Goal: Transaction & Acquisition: Purchase product/service

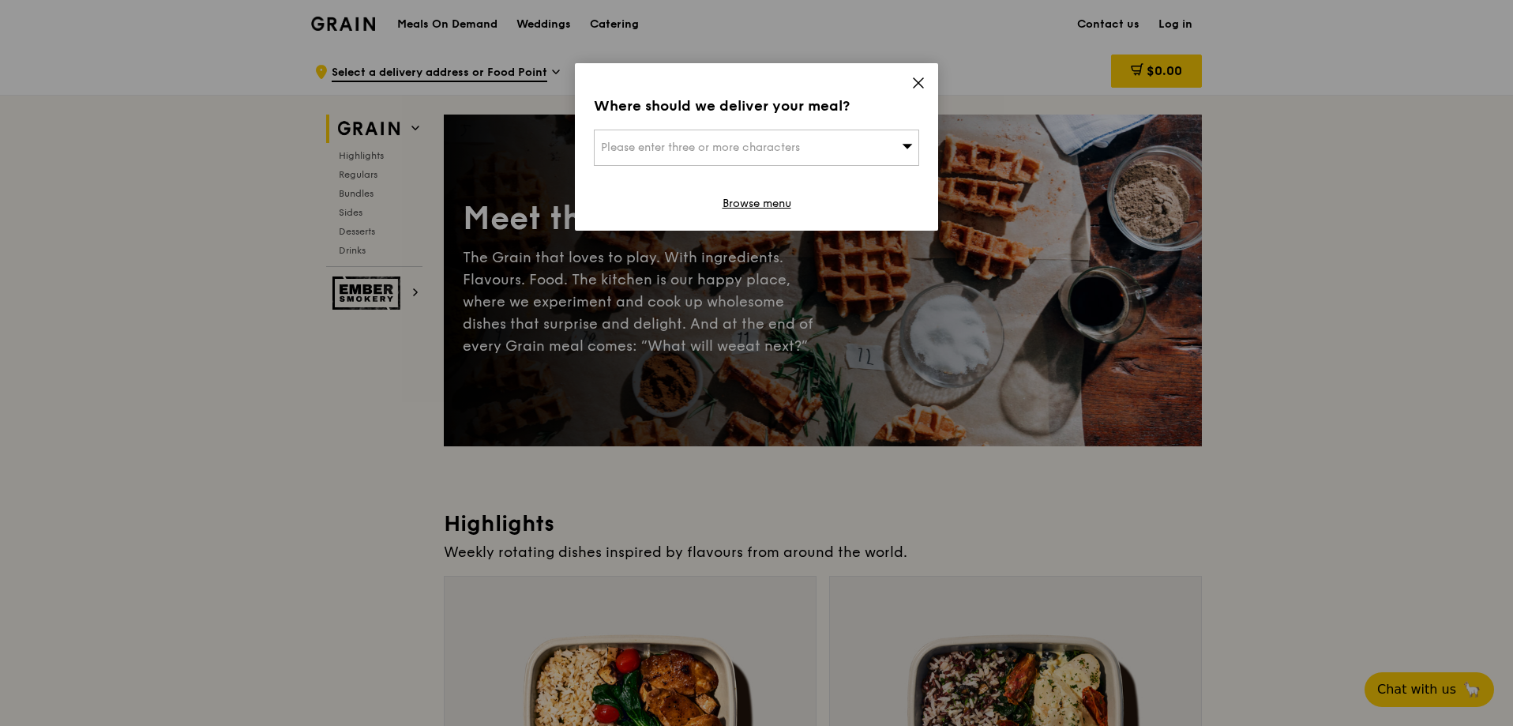
click at [889, 132] on div "Please enter three or more characters" at bounding box center [756, 148] width 325 height 36
click at [911, 92] on div "Where should we deliver your meal? Please enter three or more characters Please…" at bounding box center [756, 146] width 363 height 167
click at [914, 85] on icon at bounding box center [918, 83] width 14 height 14
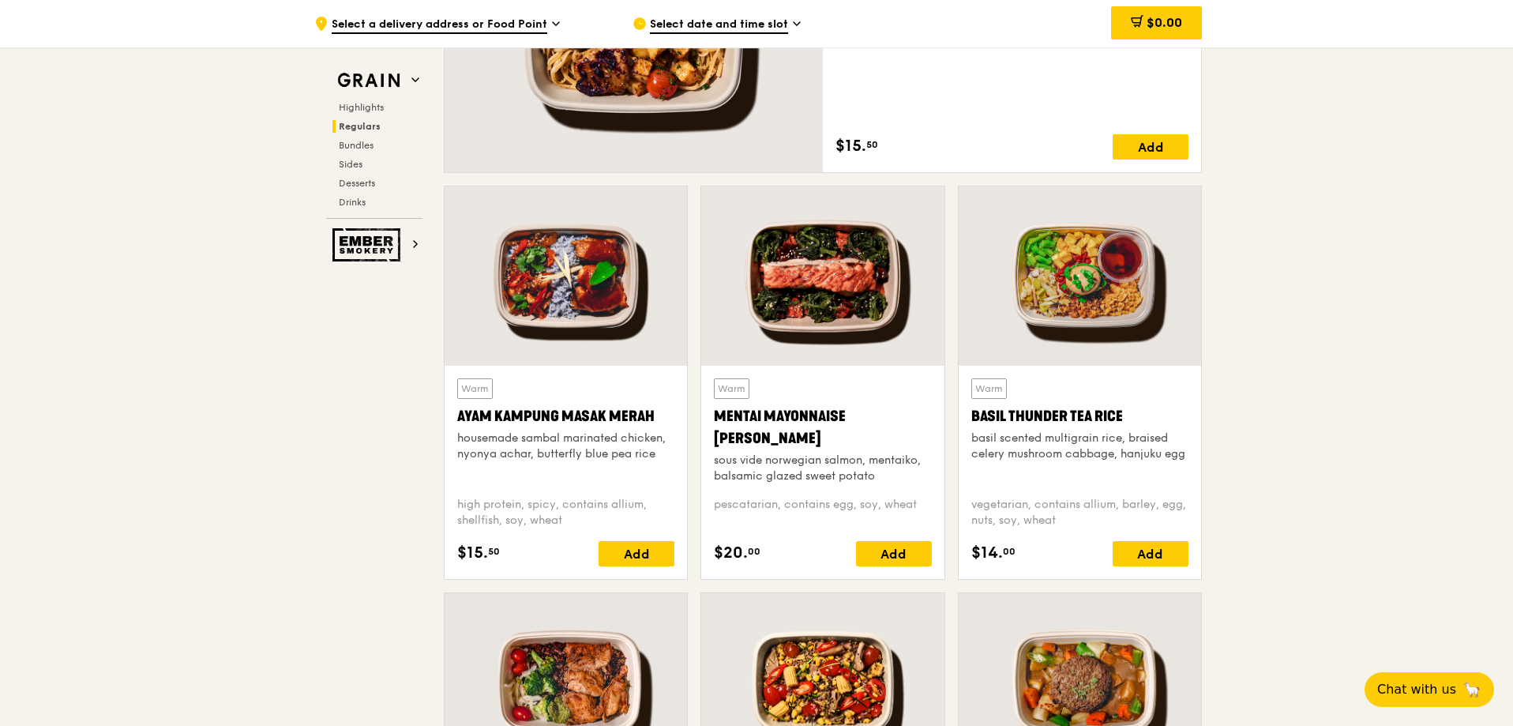
scroll to position [1264, 0]
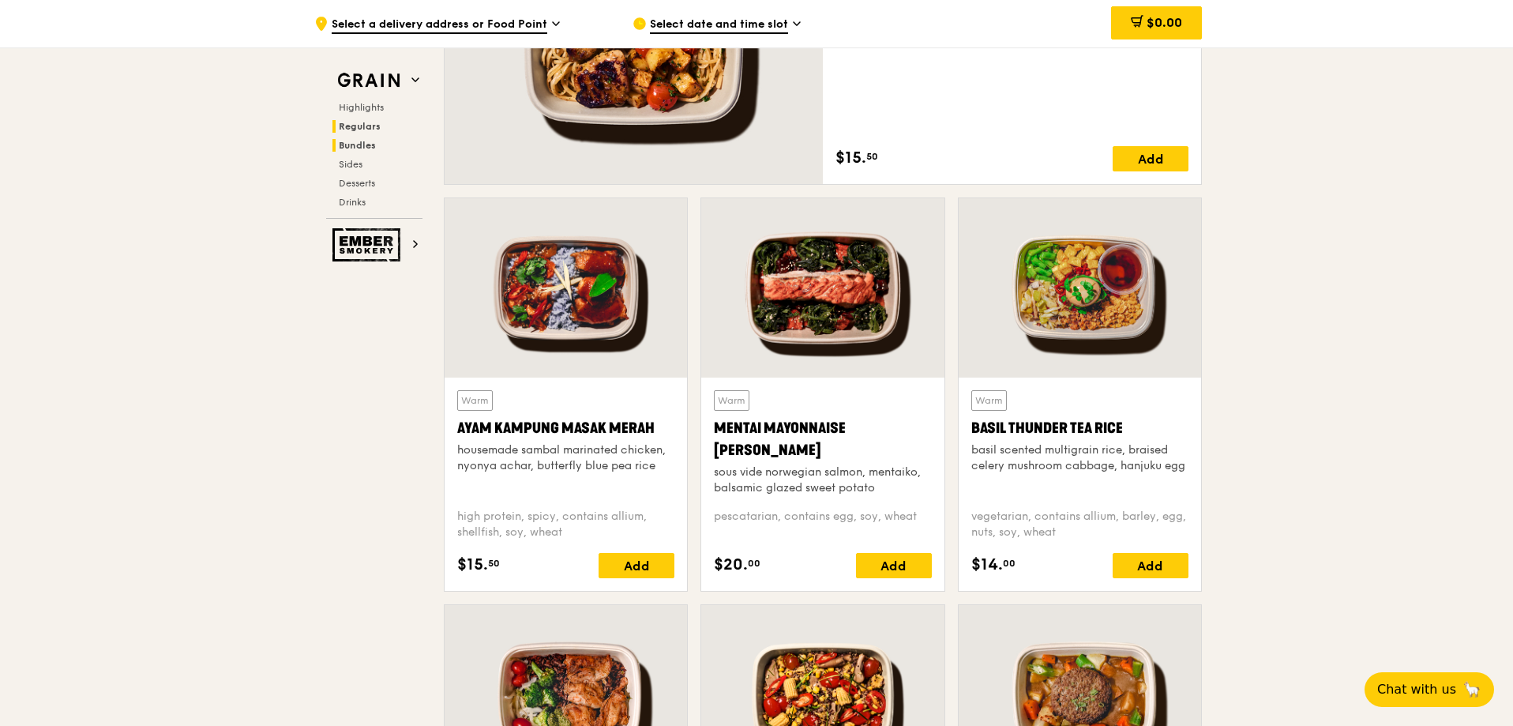
click at [379, 142] on h2 "Bundles" at bounding box center [378, 145] width 90 height 13
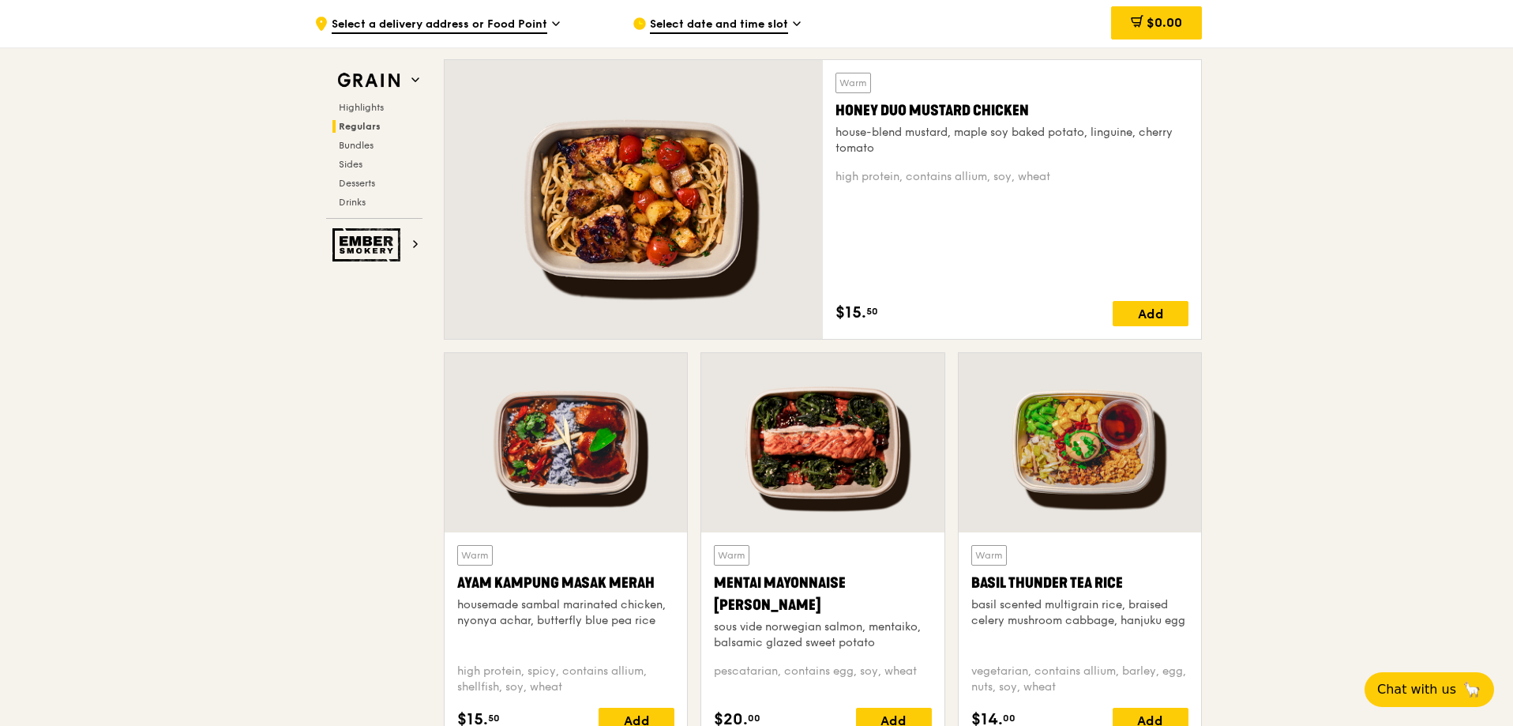
scroll to position [1090, 0]
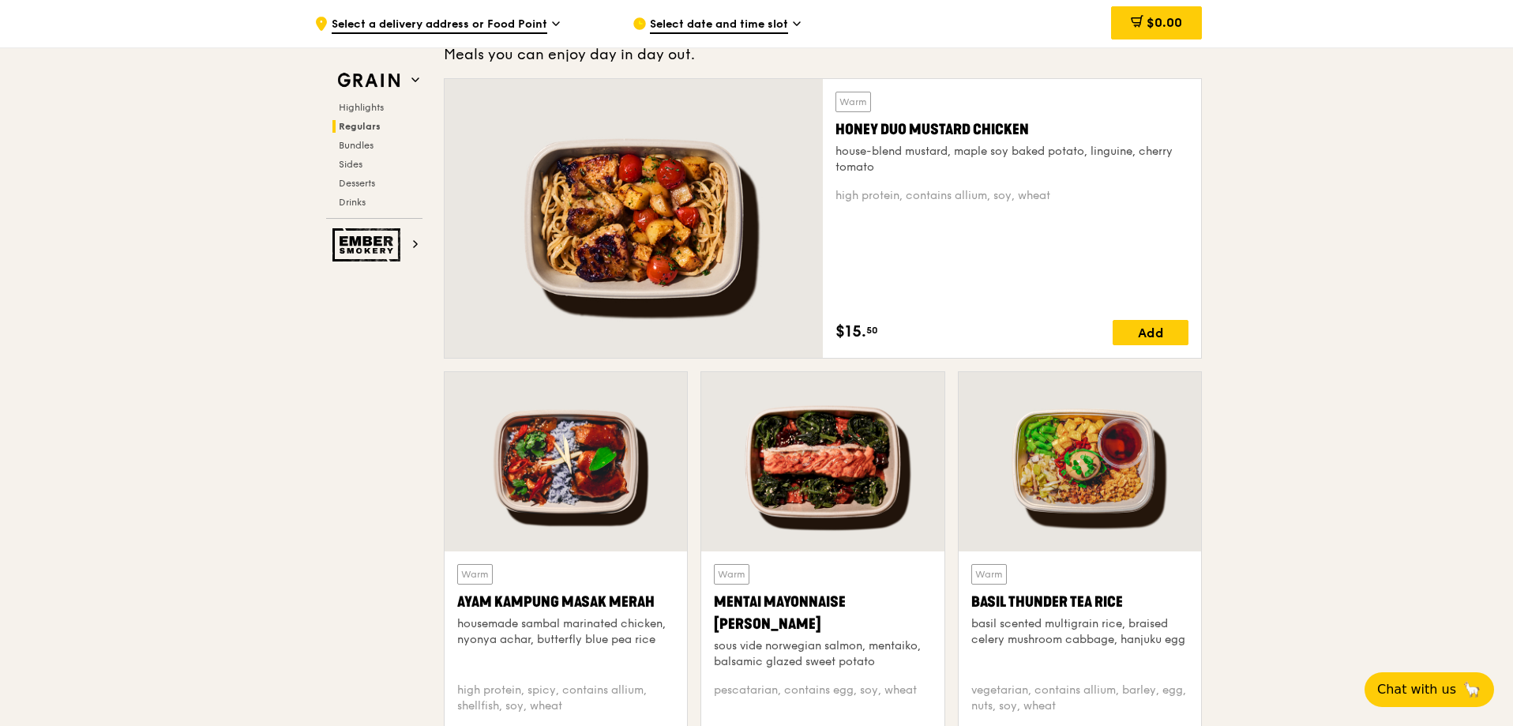
click at [739, 13] on div "Select date and time slot" at bounding box center [779, 23] width 293 height 47
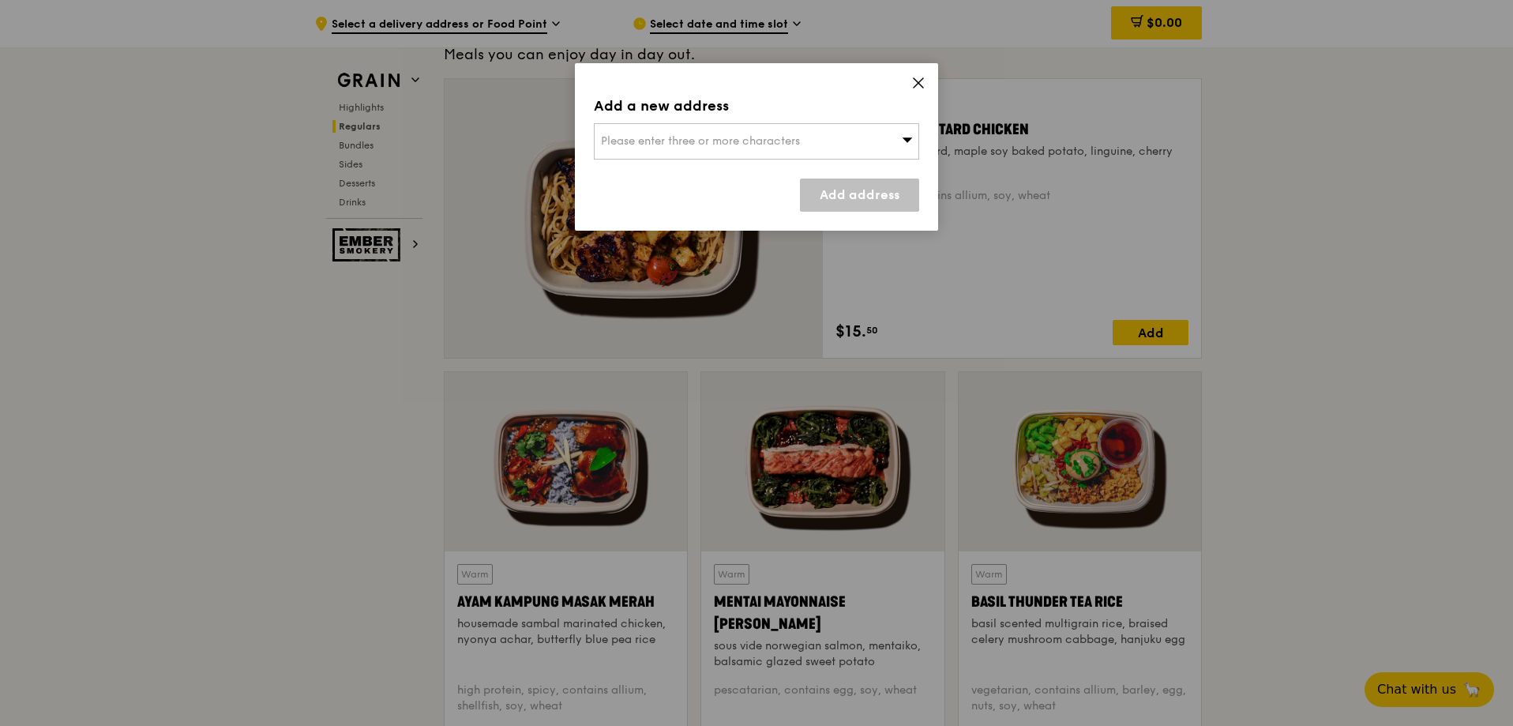
click at [906, 143] on icon at bounding box center [907, 139] width 11 height 12
click at [908, 96] on div "Add a new address" at bounding box center [756, 106] width 325 height 22
click at [917, 85] on icon at bounding box center [918, 82] width 9 height 9
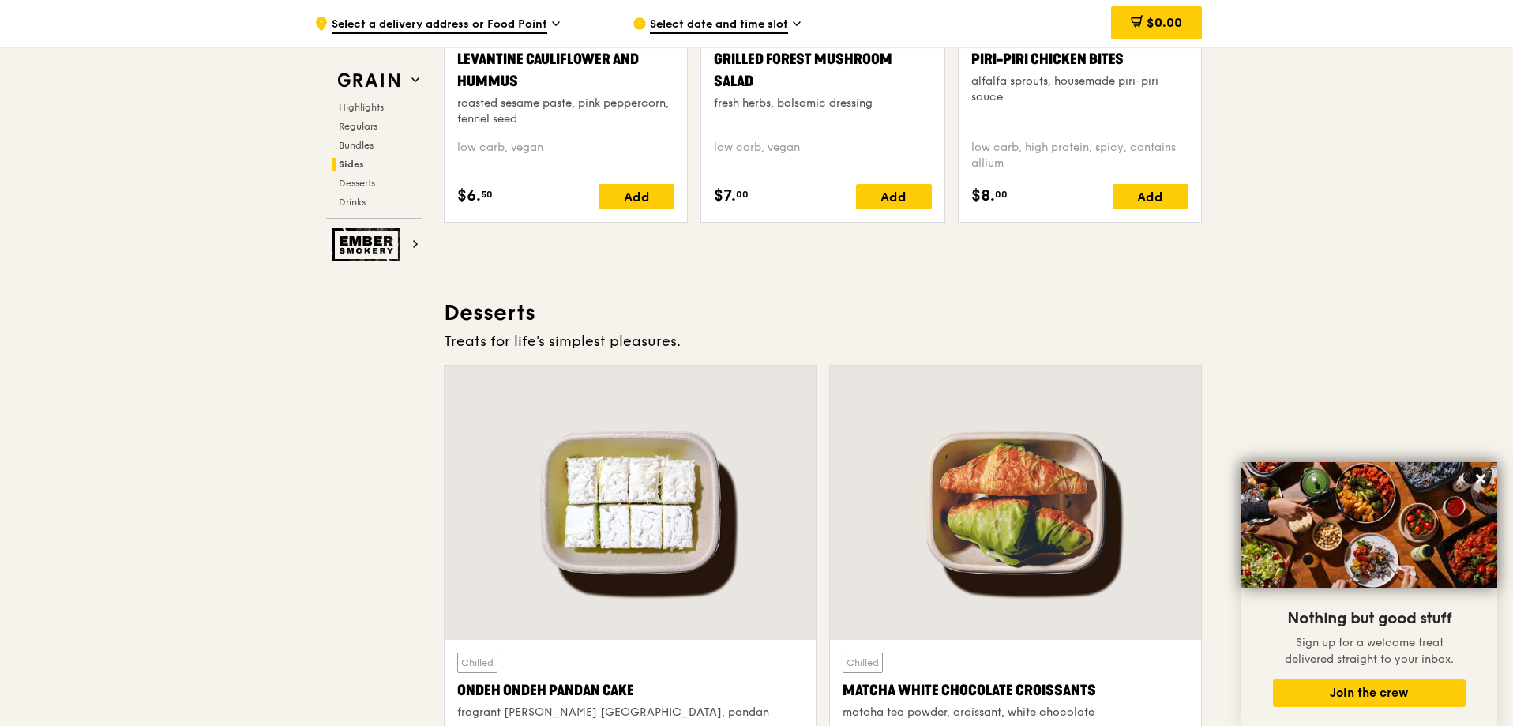
scroll to position [4565, 0]
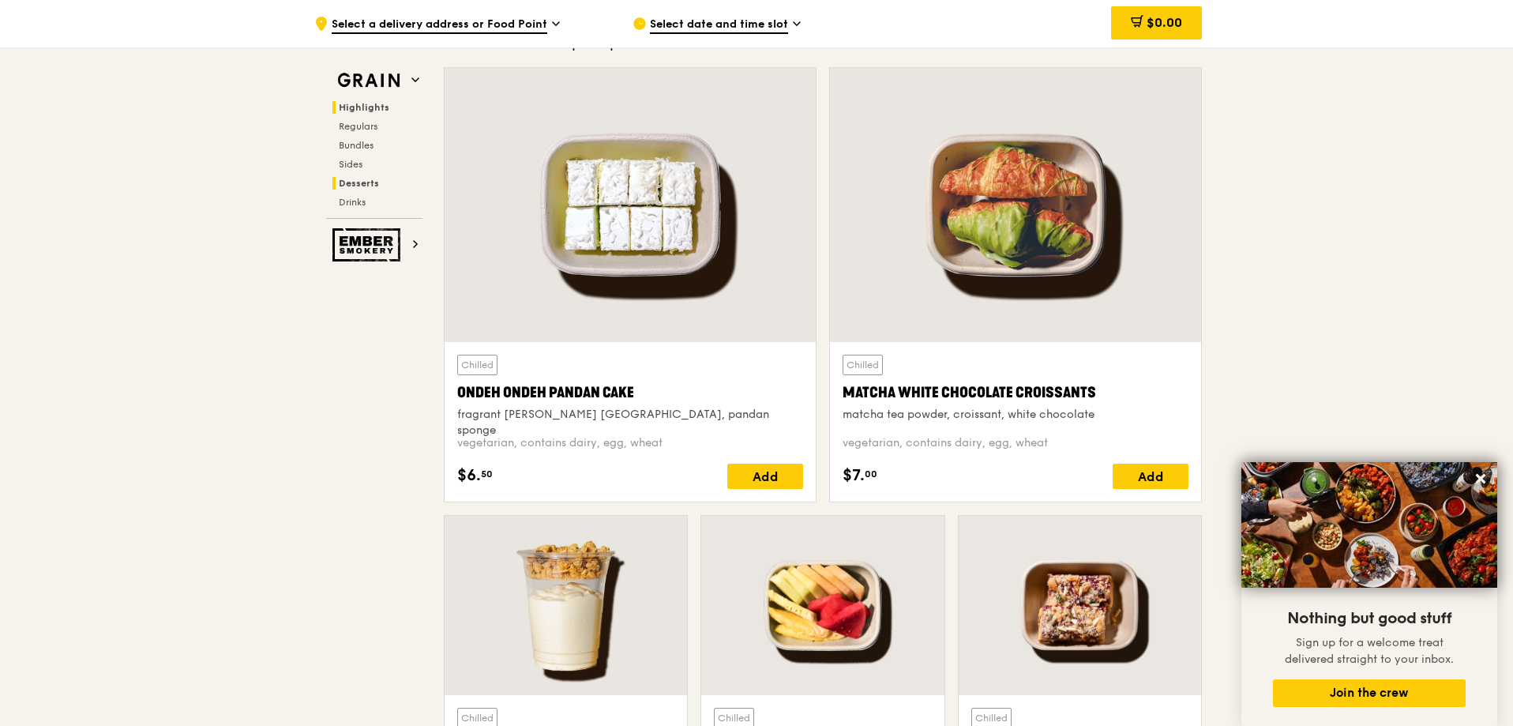
click at [363, 110] on span "Highlights" at bounding box center [364, 107] width 51 height 11
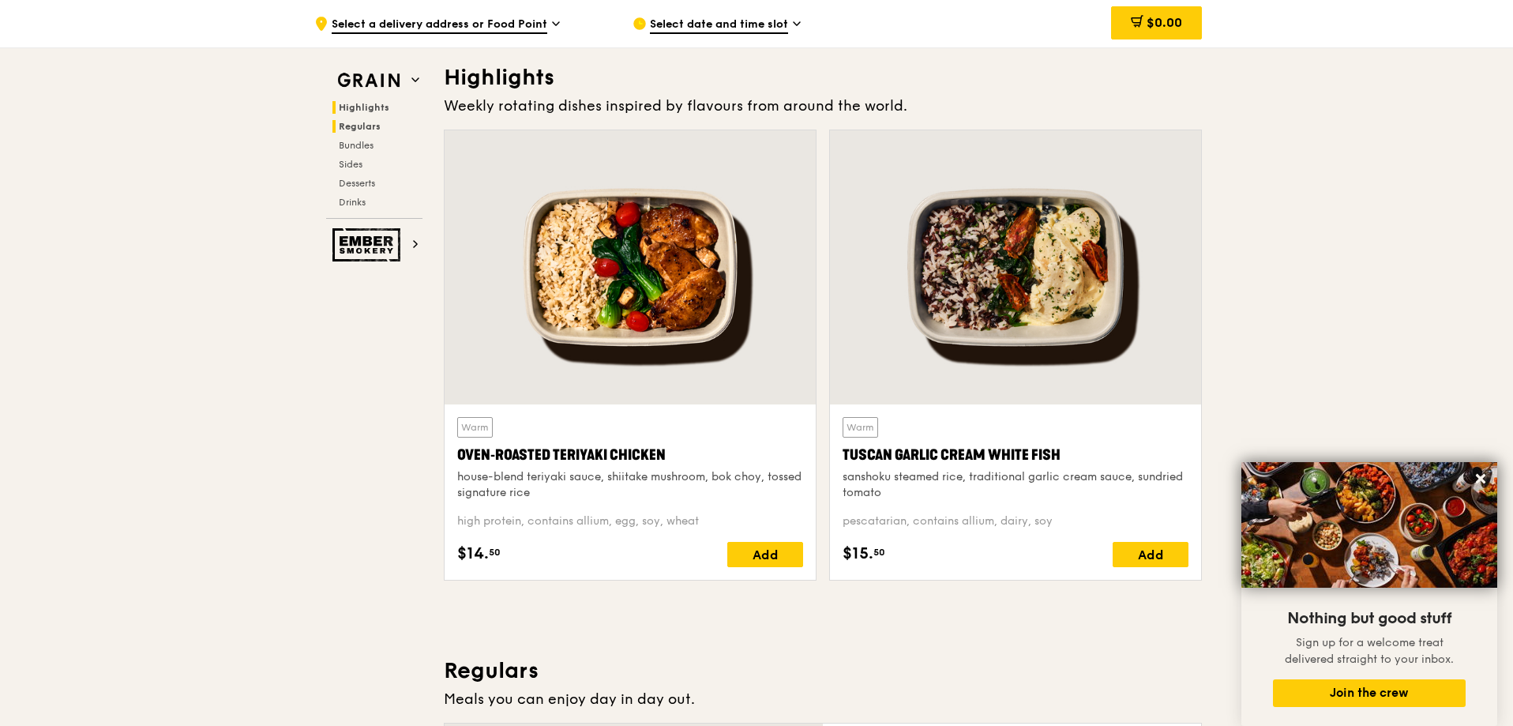
click at [365, 121] on span "Regulars" at bounding box center [360, 126] width 42 height 11
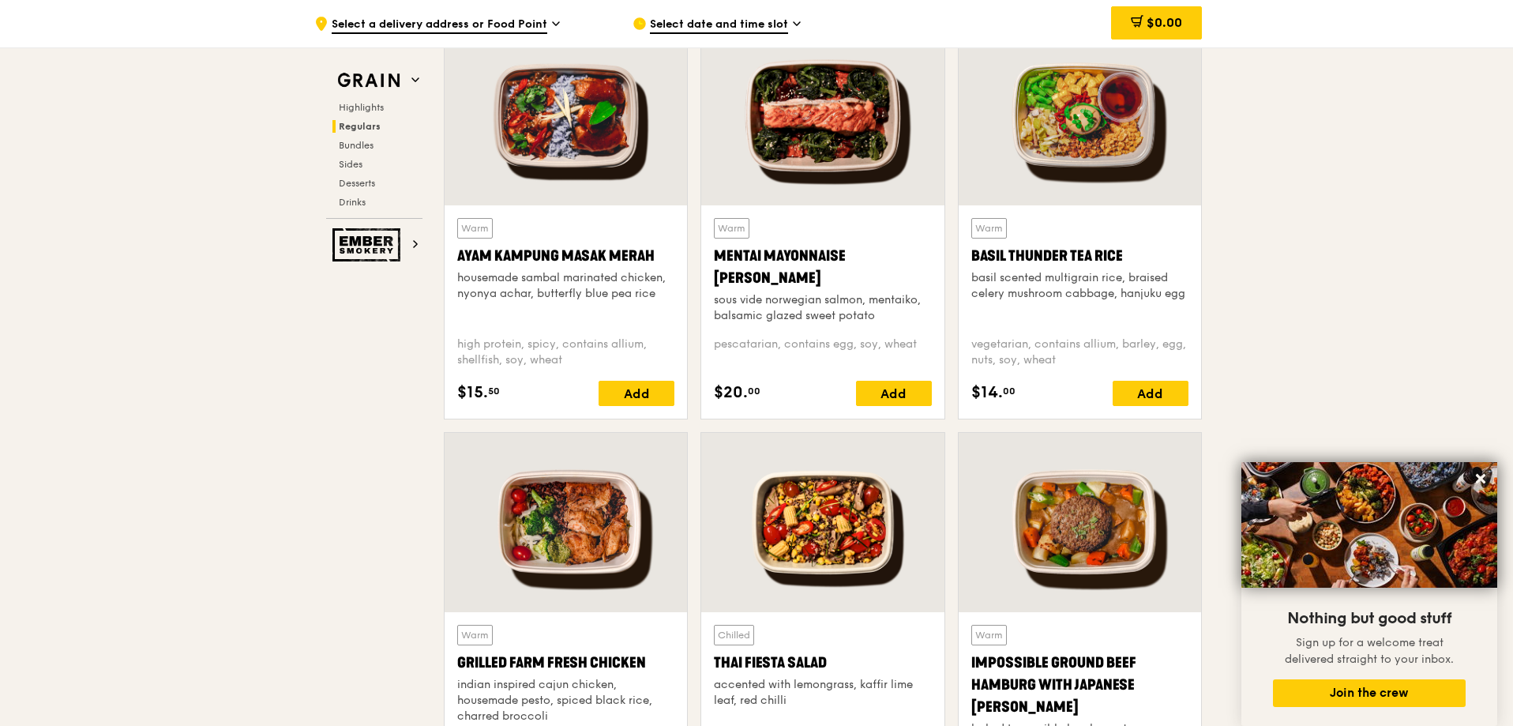
scroll to position [1434, 0]
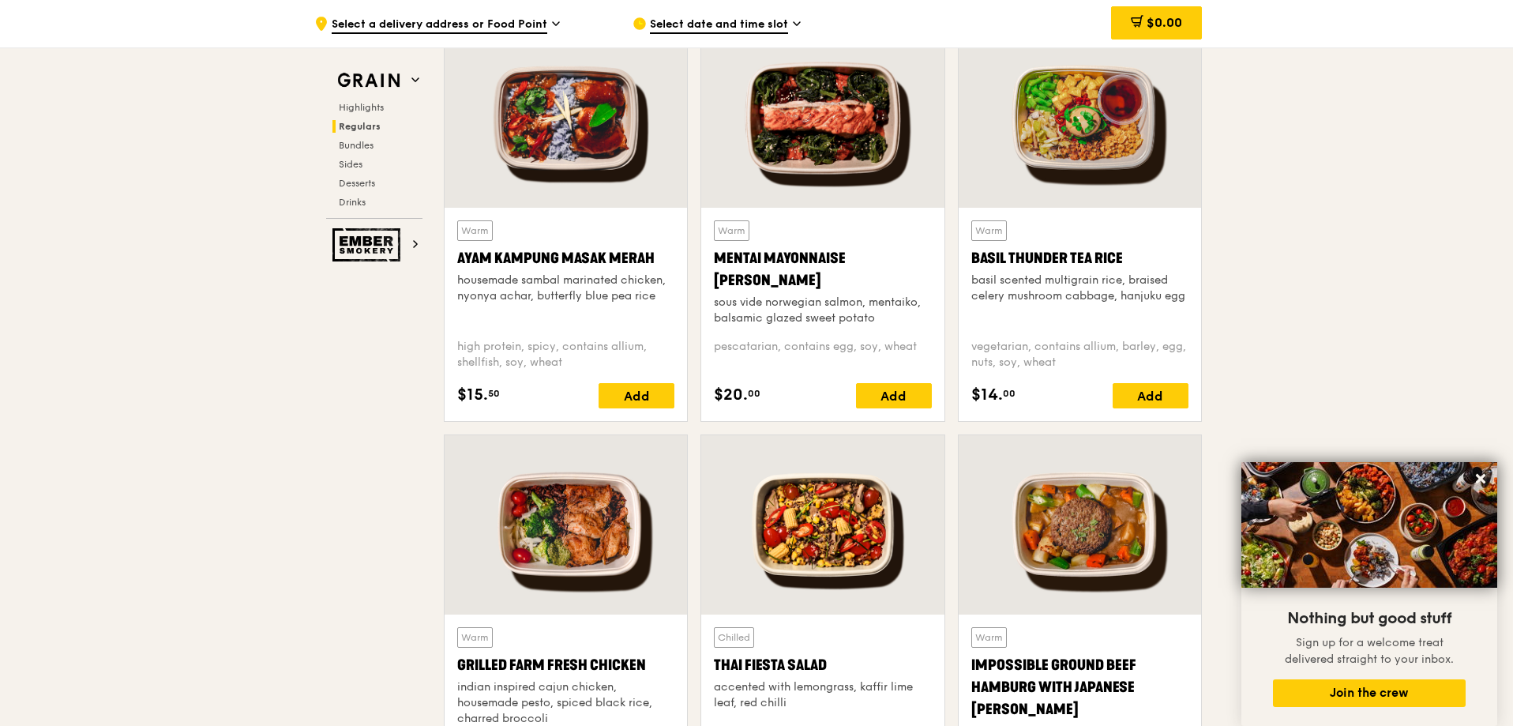
drag, startPoint x: 554, startPoint y: 108, endPoint x: 550, endPoint y: 98, distance: 11.0
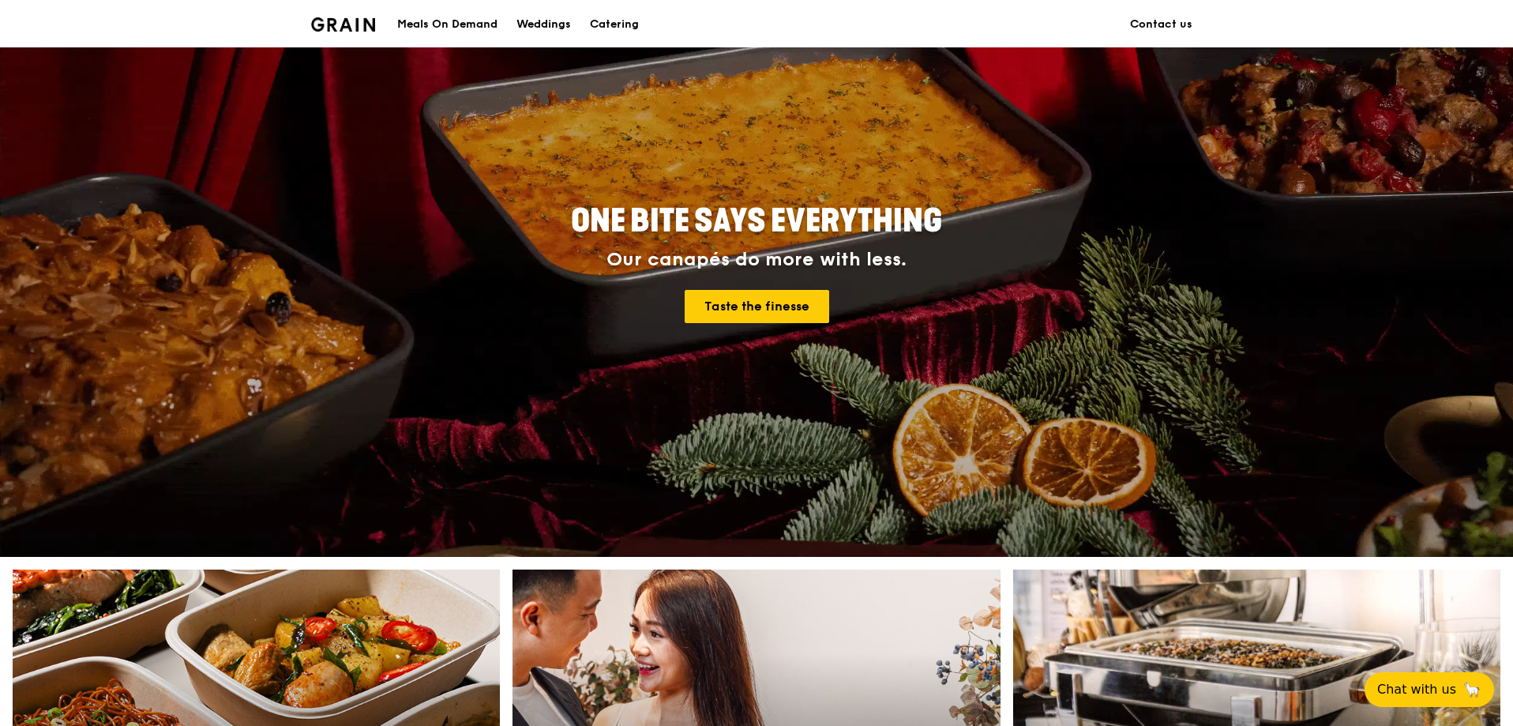
scroll to position [79, 0]
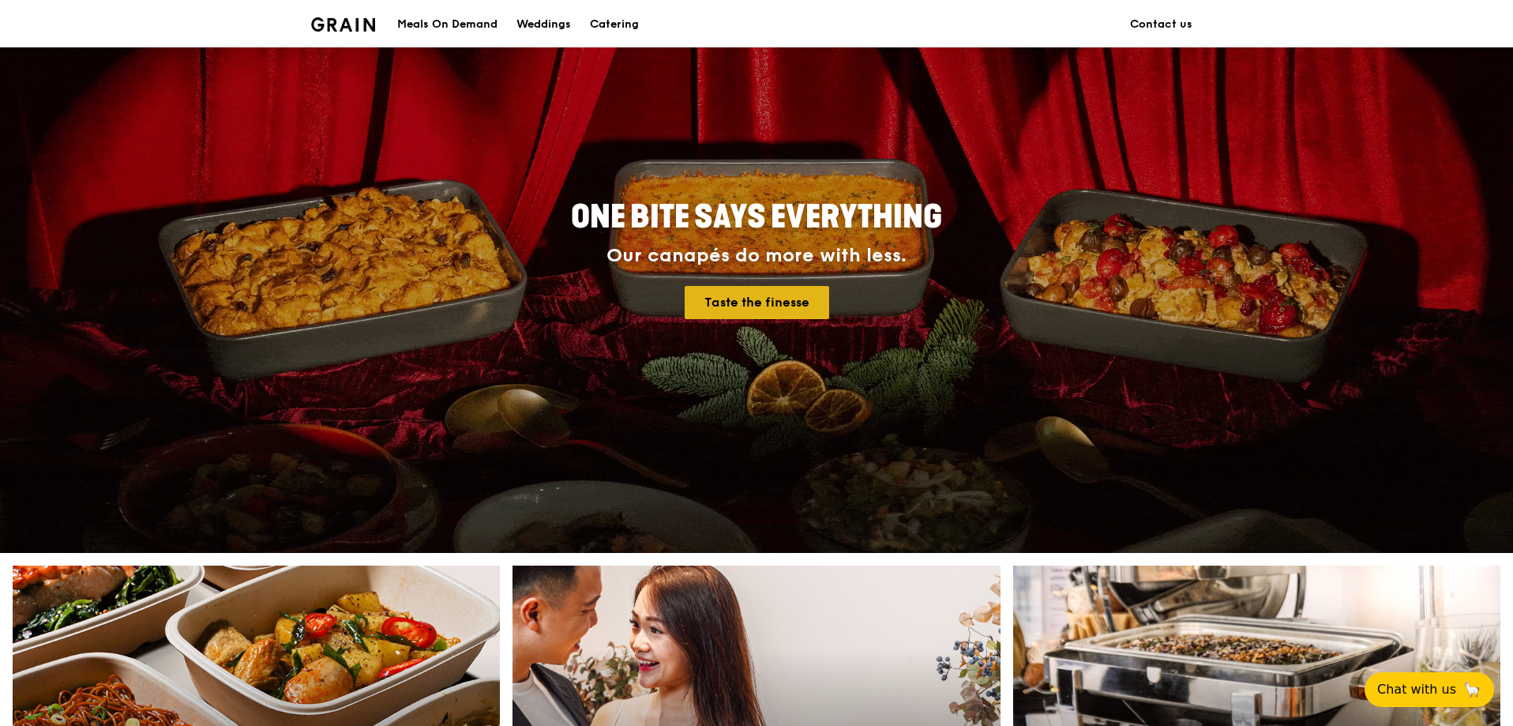
click at [758, 311] on link "Taste the finesse" at bounding box center [757, 302] width 145 height 33
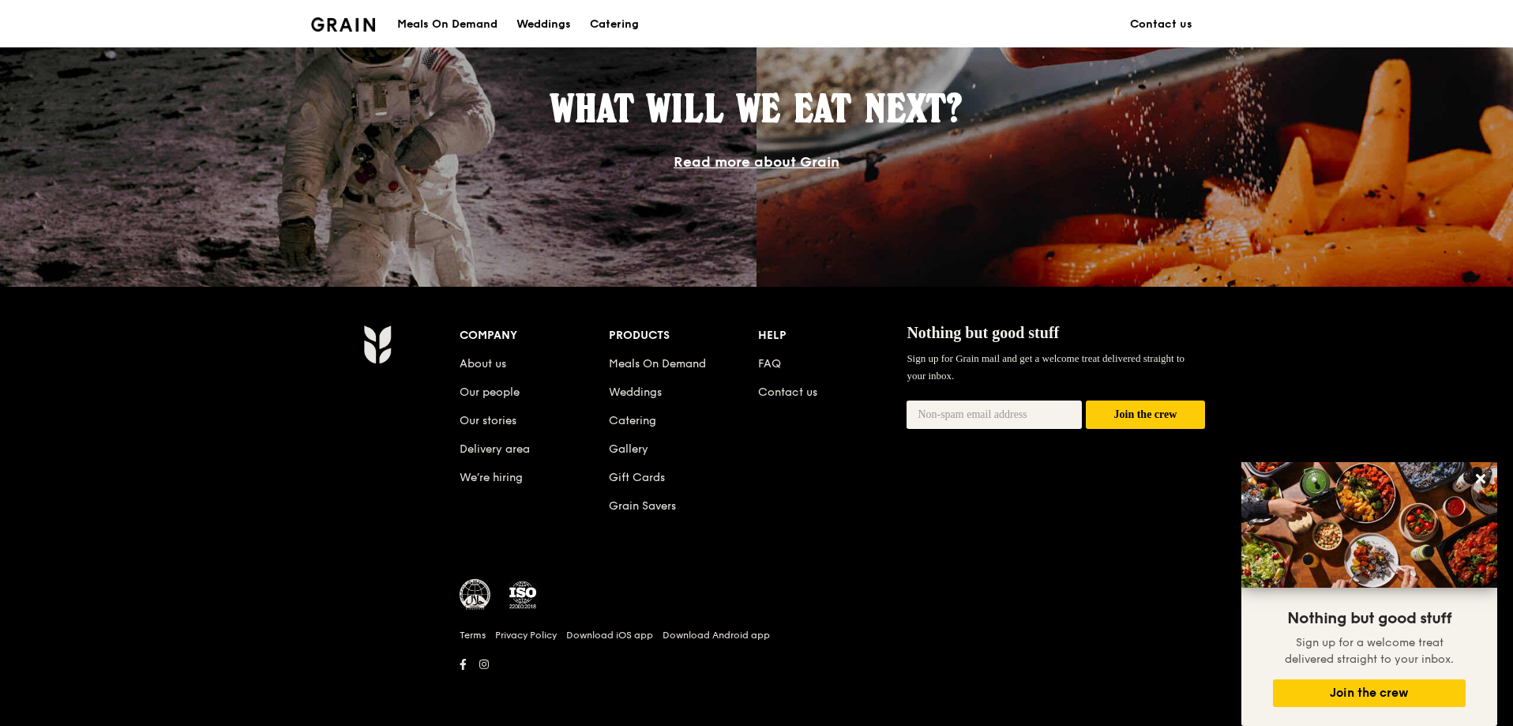
scroll to position [881, 0]
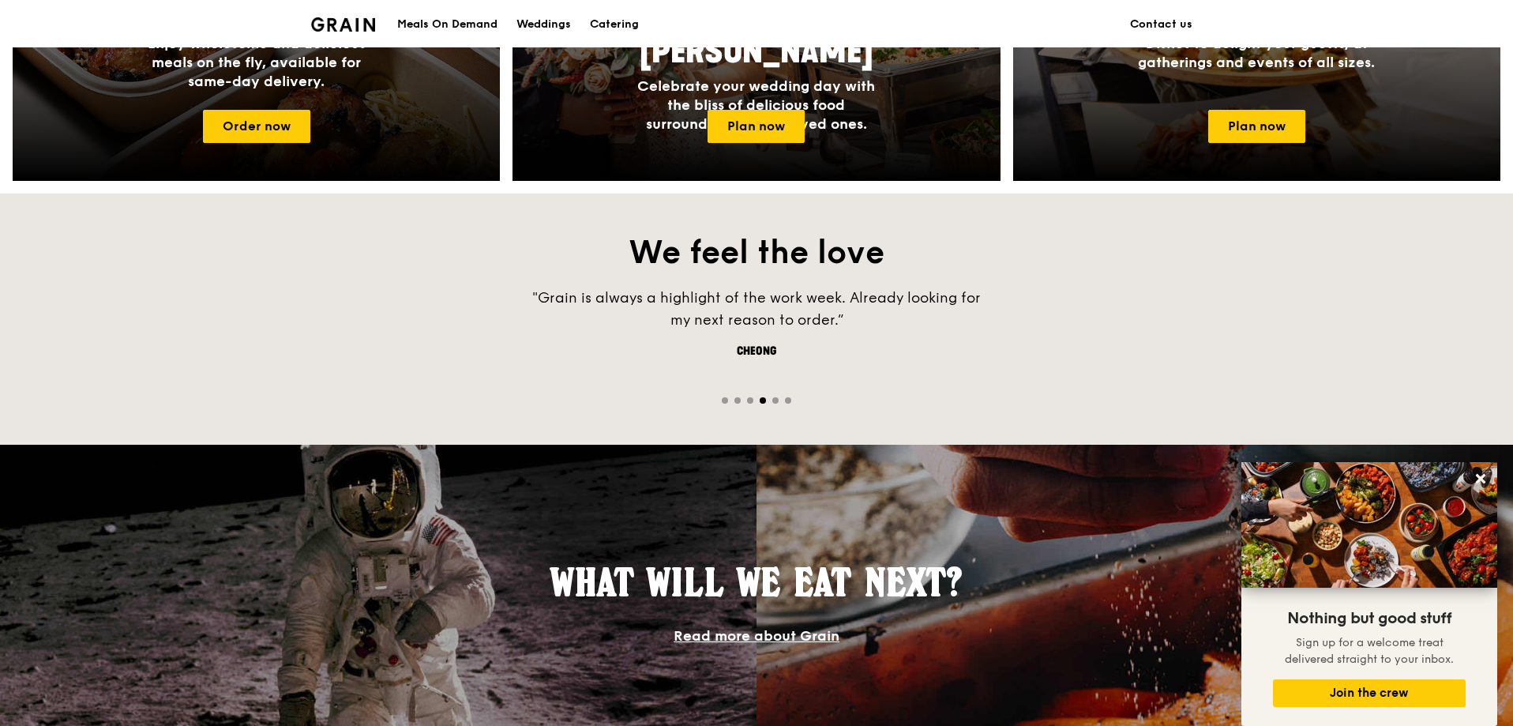
click at [334, 20] on img at bounding box center [343, 24] width 64 height 14
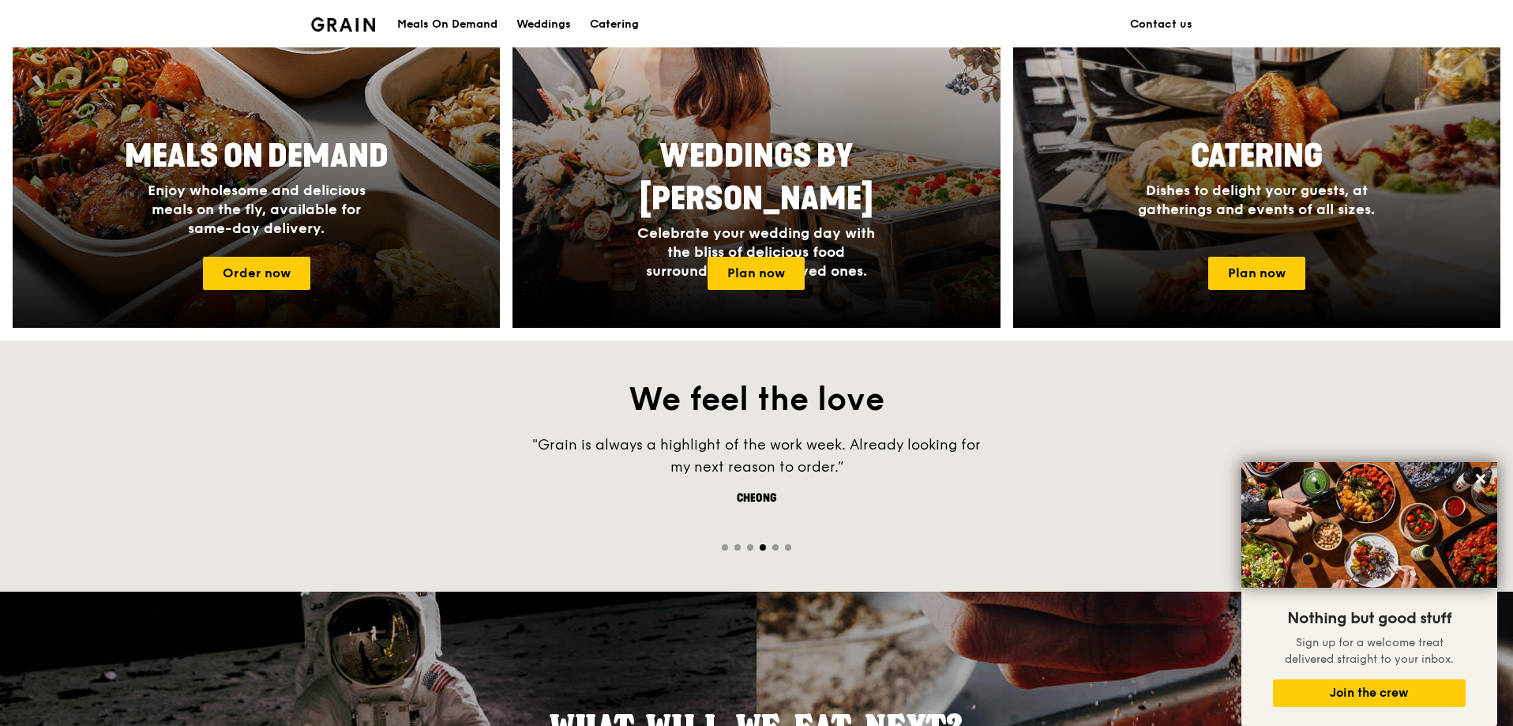
scroll to position [723, 0]
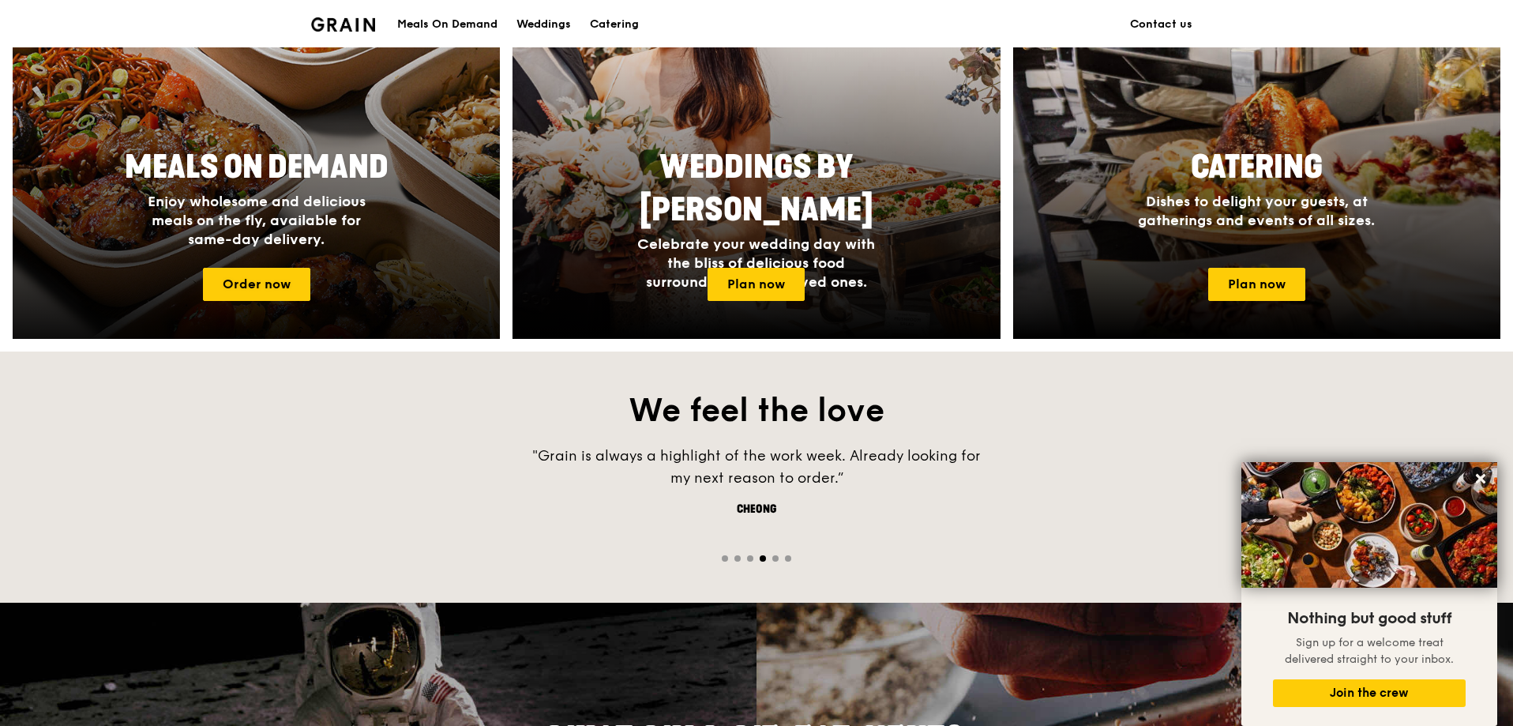
click at [246, 306] on div at bounding box center [256, 130] width 536 height 459
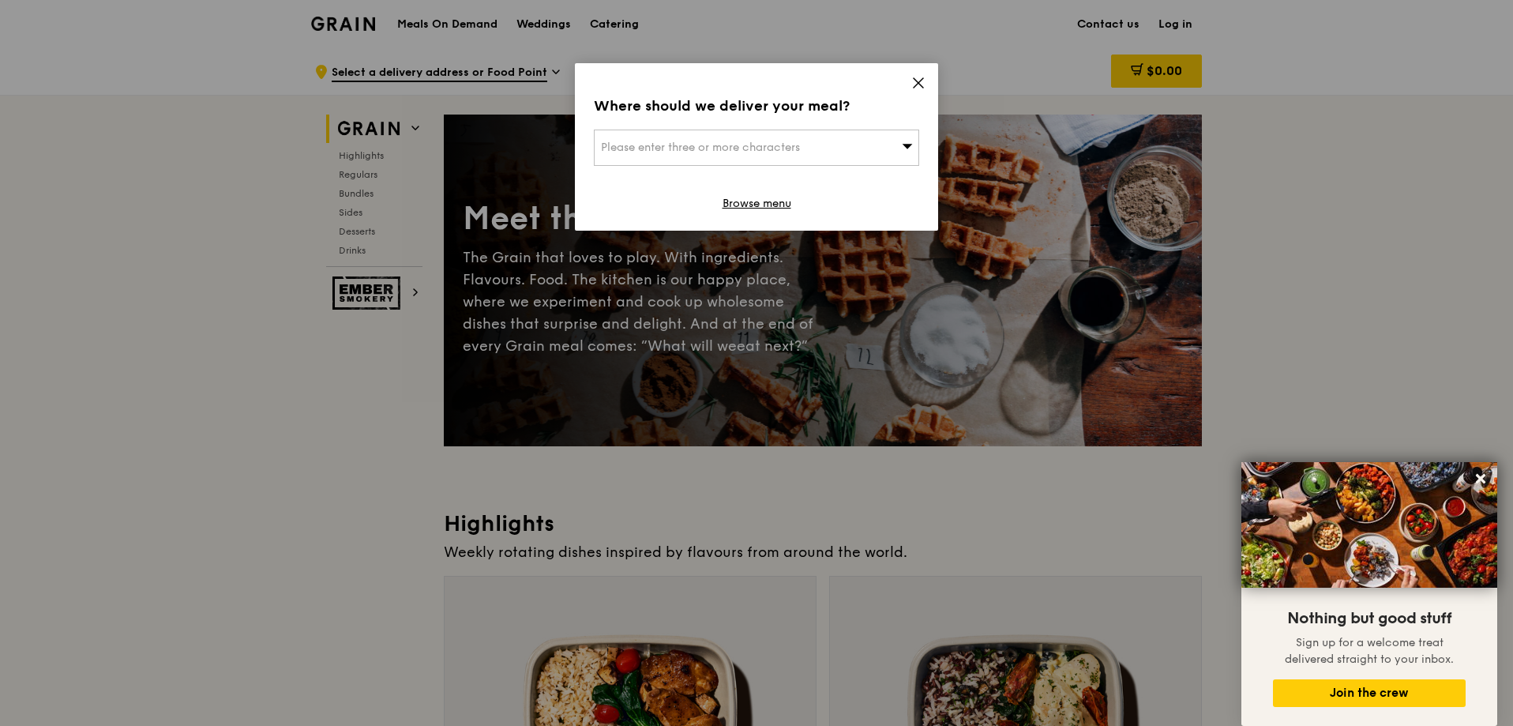
drag, startPoint x: 915, startPoint y: 85, endPoint x: 910, endPoint y: 103, distance: 19.7
click at [915, 85] on icon at bounding box center [918, 83] width 14 height 14
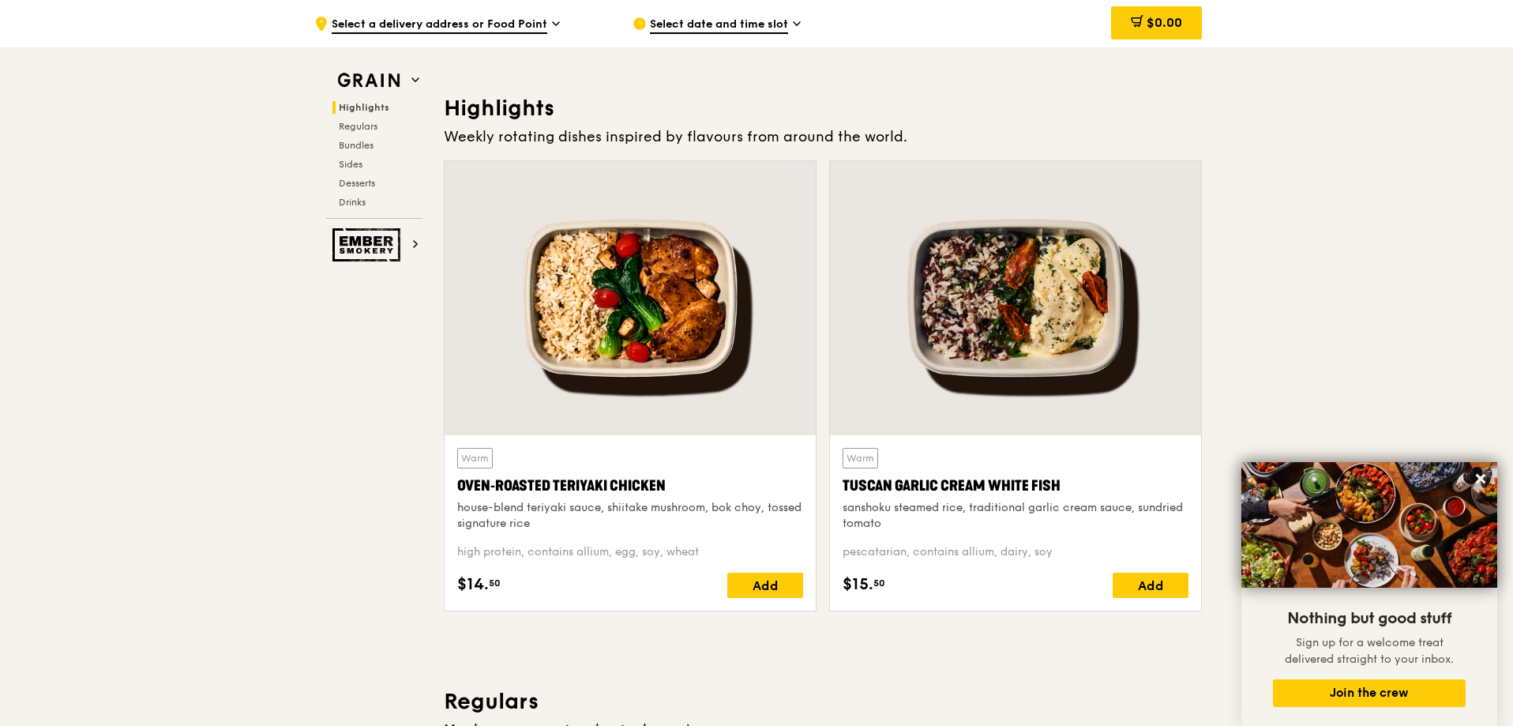
scroll to position [395, 0]
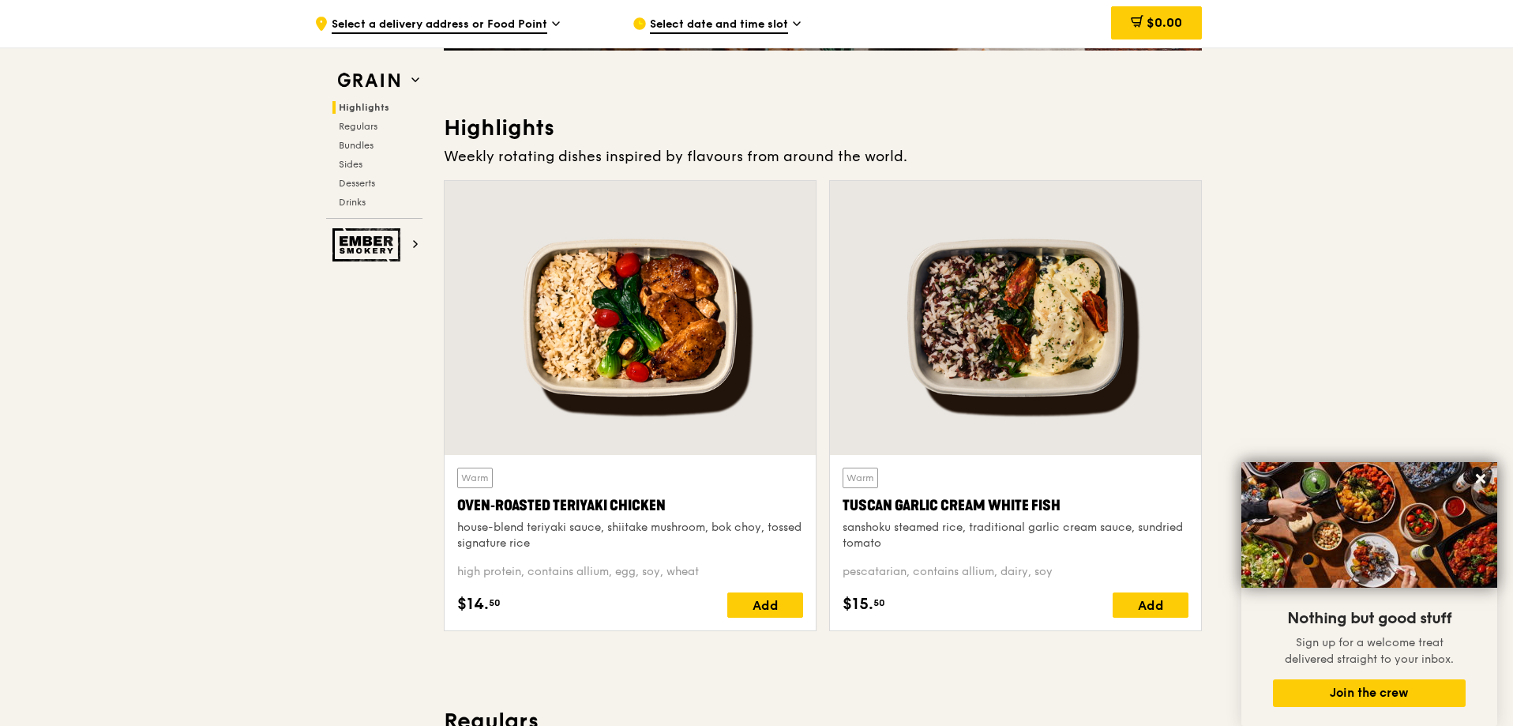
click at [733, 475] on div "Warm Oven‑Roasted Teriyaki Chicken house-blend teriyaki sauce, shiitake mushroo…" at bounding box center [630, 510] width 346 height 84
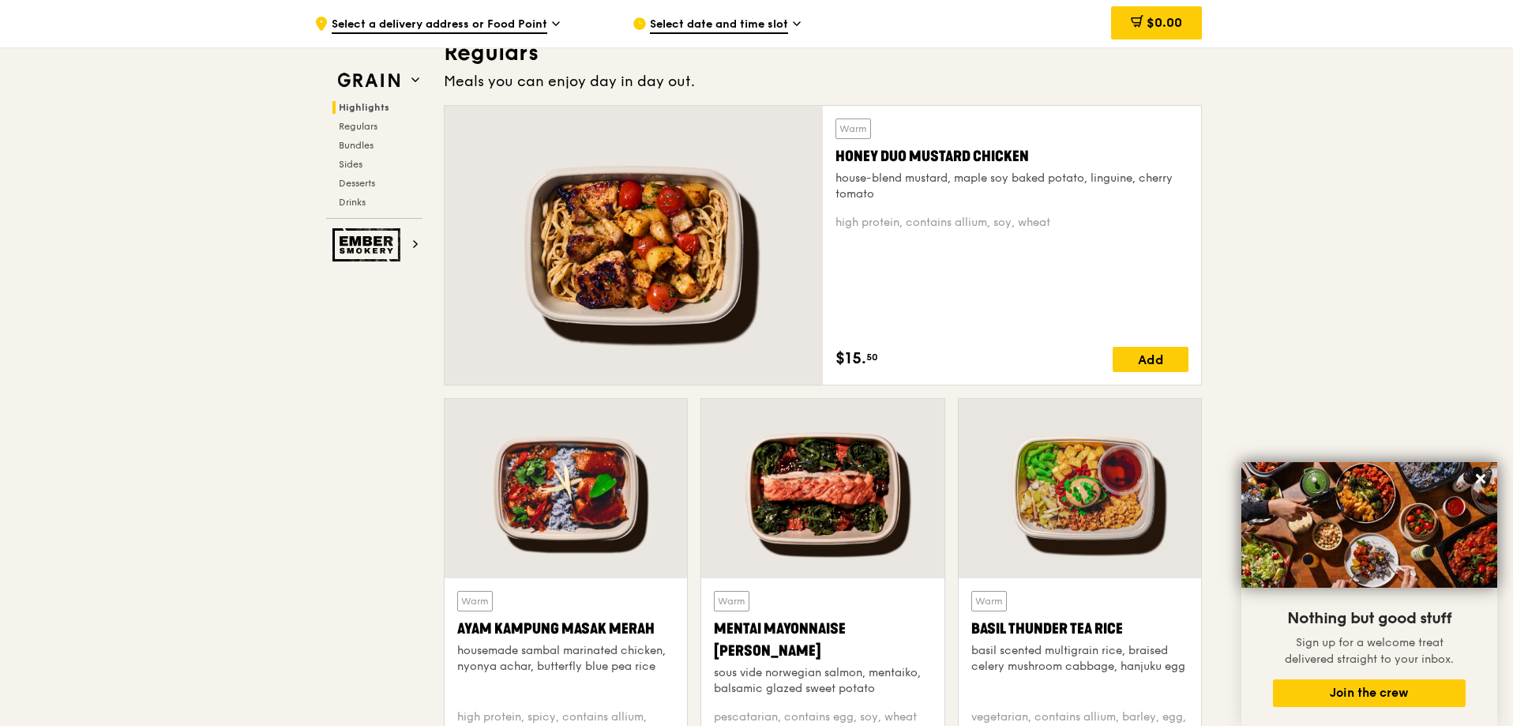
scroll to position [1106, 0]
